Goal: Check status

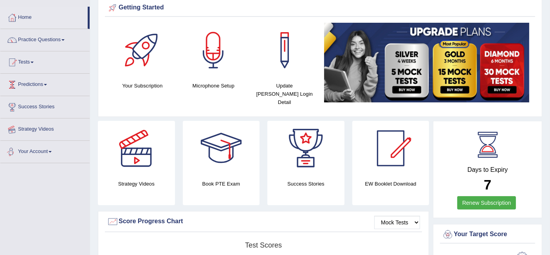
scroll to position [23, 0]
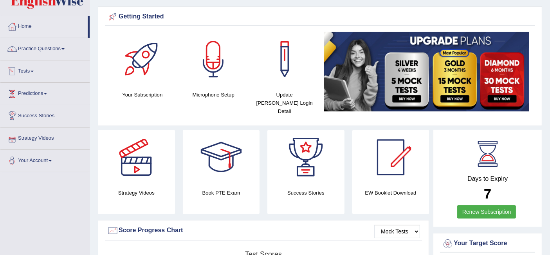
click at [32, 73] on link "Tests" at bounding box center [44, 70] width 89 height 20
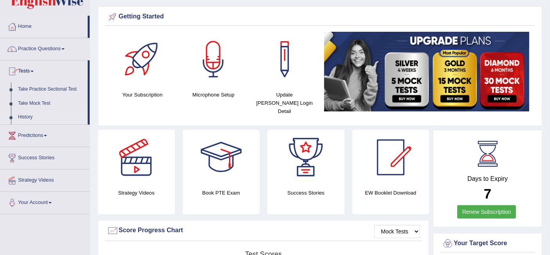
click at [32, 114] on link "History" at bounding box center [50, 117] width 73 height 14
